Goal: Task Accomplishment & Management: Complete application form

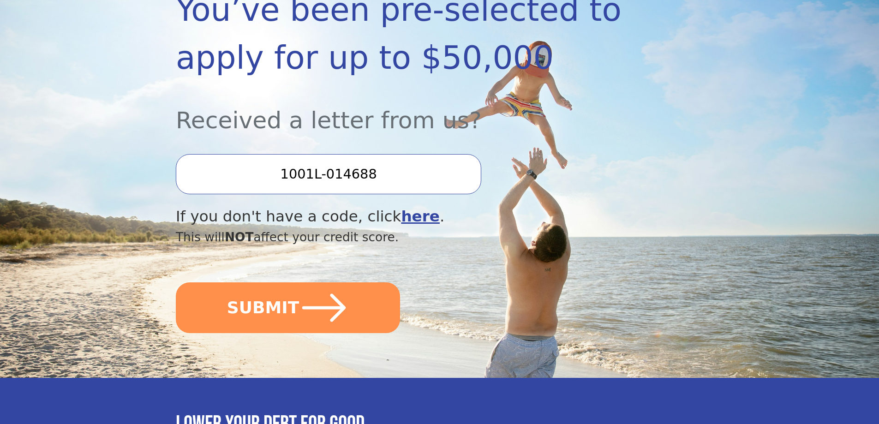
scroll to position [184, 0]
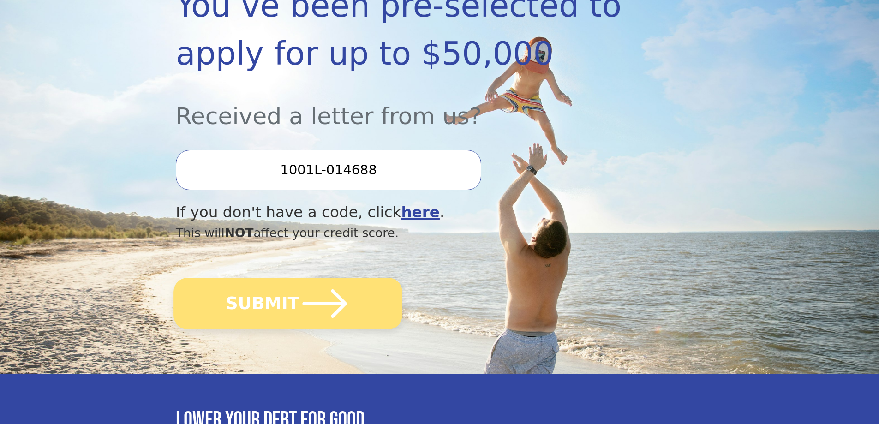
click at [262, 310] on button "SUBMIT" at bounding box center [287, 304] width 229 height 52
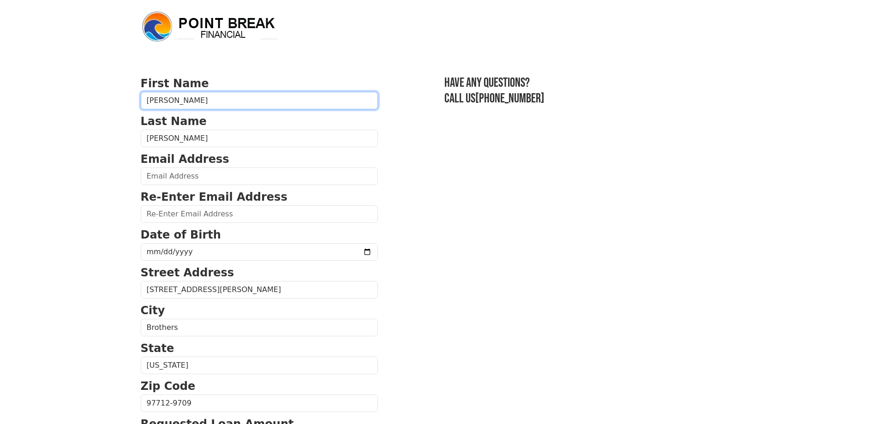
click at [159, 100] on input "[PERSON_NAME]" at bounding box center [259, 101] width 237 height 18
type input "Philip"
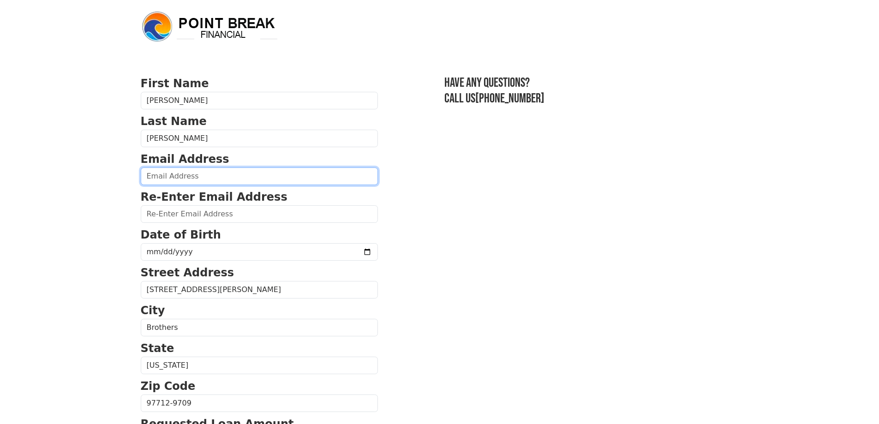
click at [186, 174] on input "email" at bounding box center [259, 176] width 237 height 18
type input "olstang1965@gmail.com"
type input "(541) 480-2112"
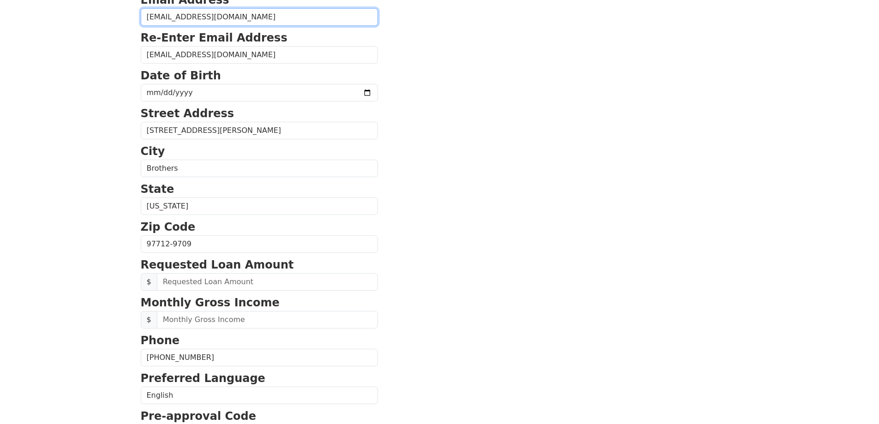
scroll to position [166, 0]
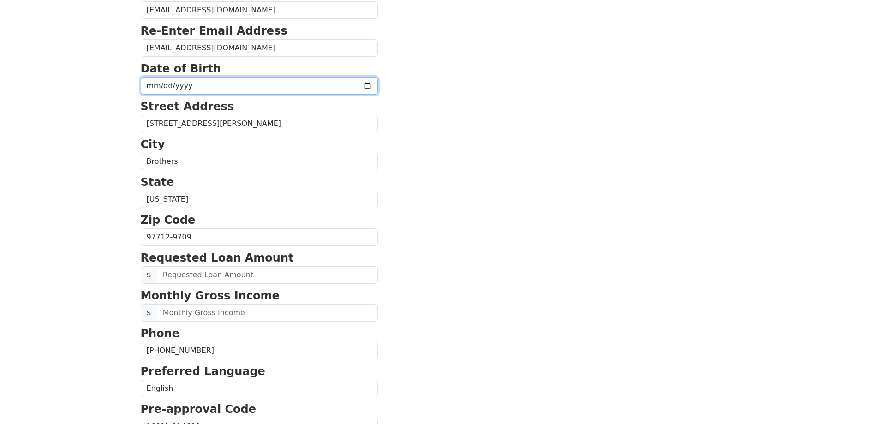
click at [225, 87] on input "date" at bounding box center [259, 86] width 237 height 18
type input "1966-12-01"
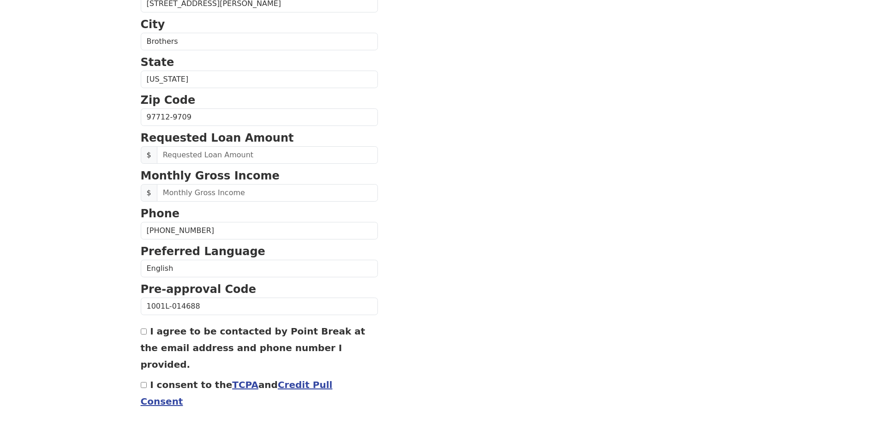
scroll to position [304, 0]
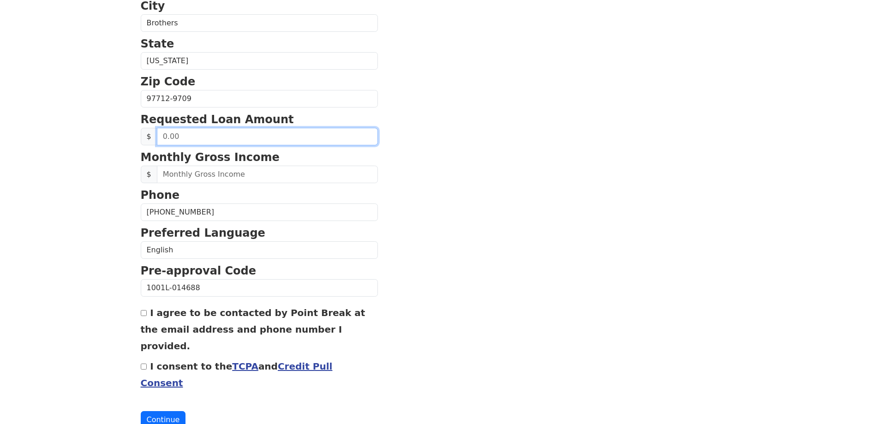
click at [197, 136] on input "text" at bounding box center [267, 137] width 221 height 18
type input "40,000.00"
click at [469, 138] on section "First Name Philip Last Name Colvin Email Address olstang1965@gmail.com Re-Enter…" at bounding box center [440, 100] width 598 height 658
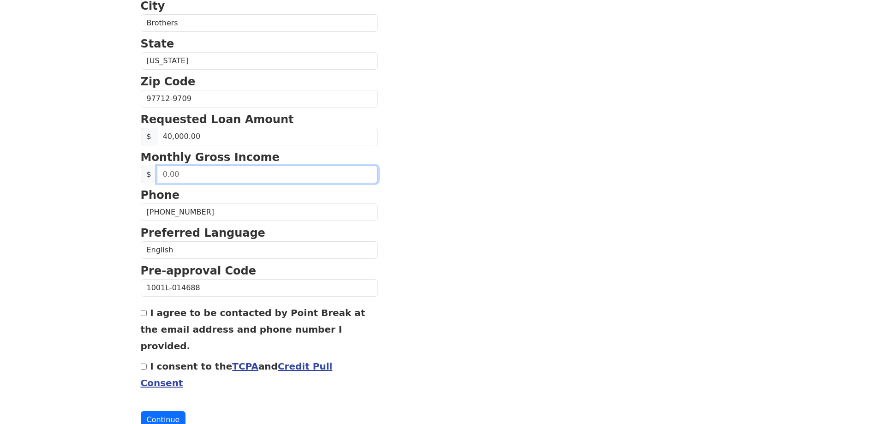
click at [232, 178] on input "text" at bounding box center [267, 175] width 221 height 18
type input "6,245.00"
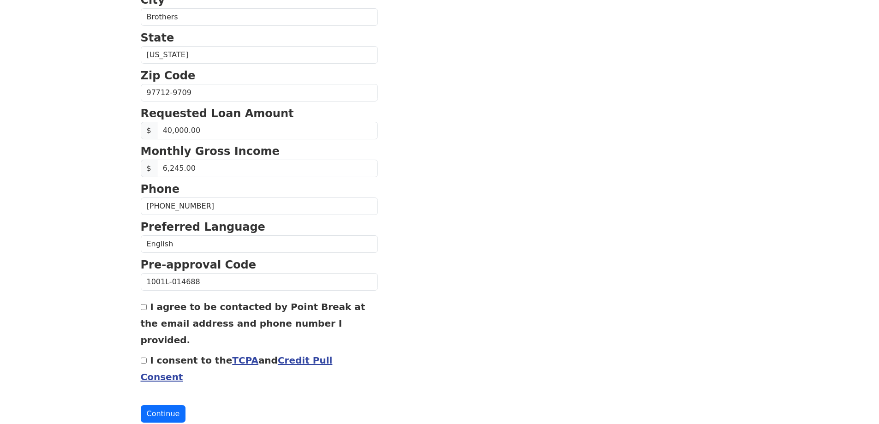
click at [143, 357] on input "I consent to the TCPA and Credit Pull Consent" at bounding box center [144, 360] width 6 height 6
checkbox input "true"
click at [143, 307] on input "I agree to be contacted by Point Break at the email address and phone number I …" at bounding box center [144, 307] width 6 height 6
checkbox input "true"
click at [155, 405] on button "Continue" at bounding box center [163, 414] width 45 height 18
